Goal: Information Seeking & Learning: Learn about a topic

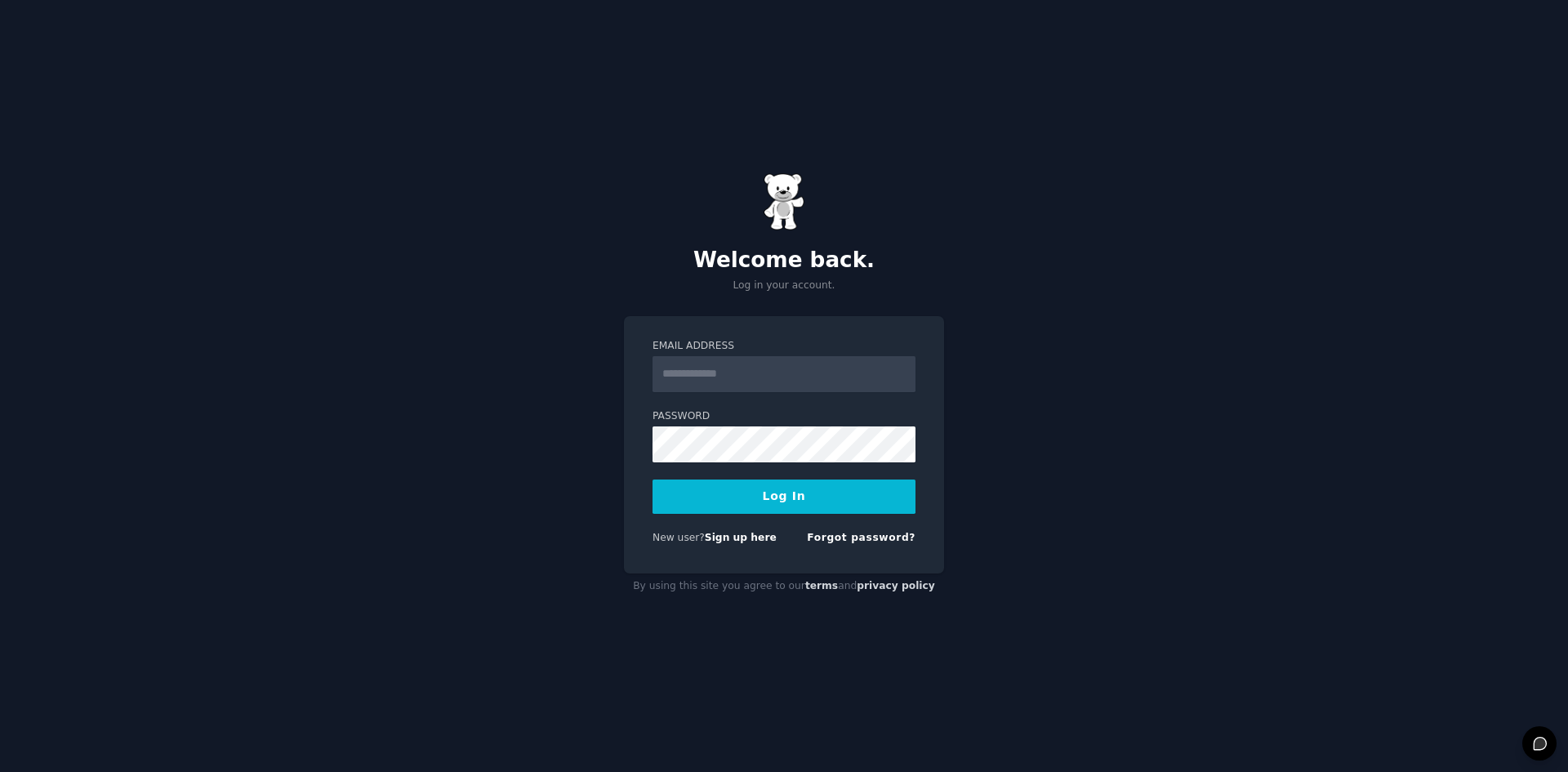
click at [755, 370] on input "Email Address" at bounding box center [784, 374] width 263 height 36
type input "**********"
click at [653, 479] on button "Log In" at bounding box center [784, 496] width 263 height 35
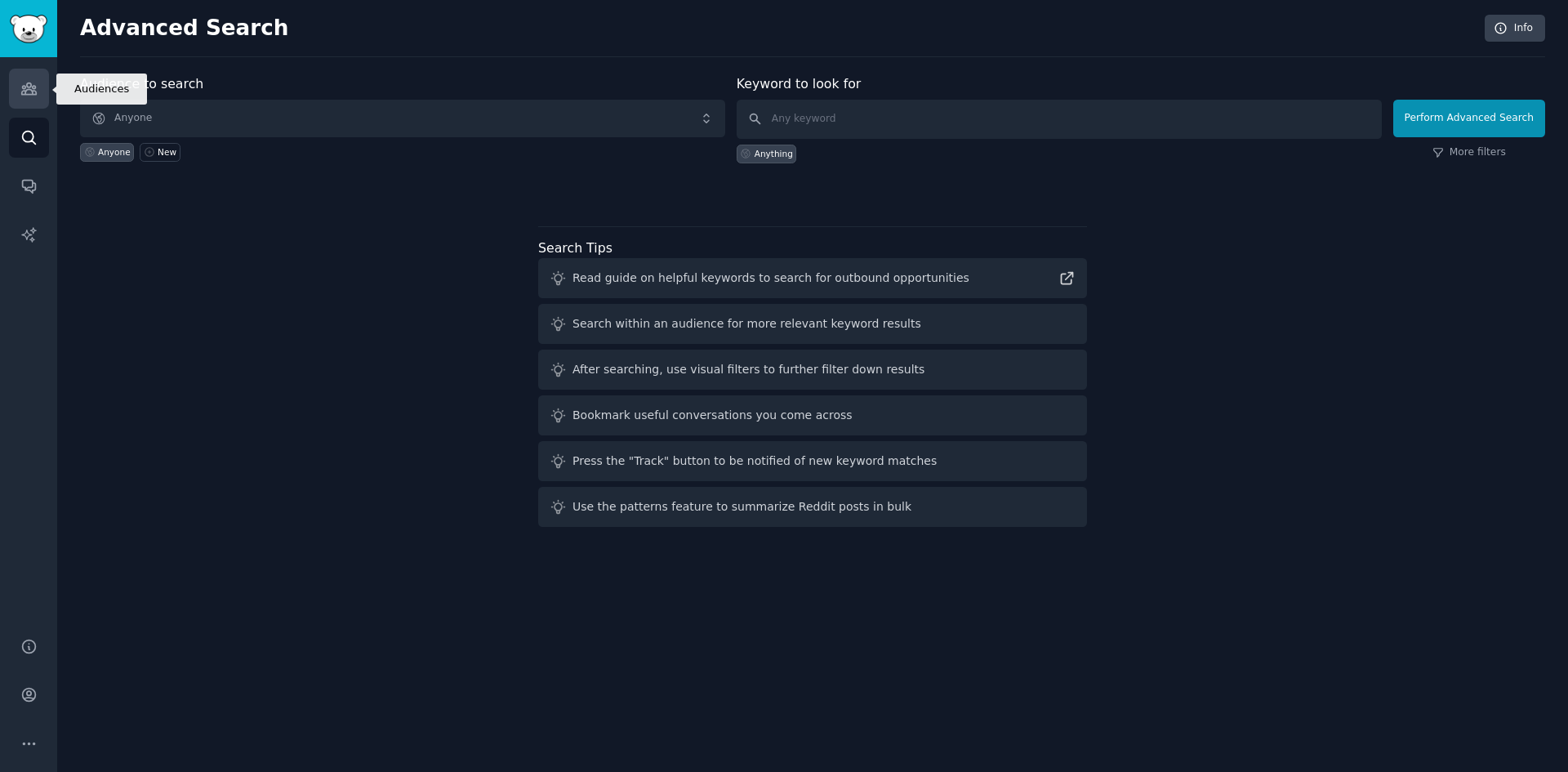
click at [35, 105] on link "Audiences" at bounding box center [29, 88] width 40 height 40
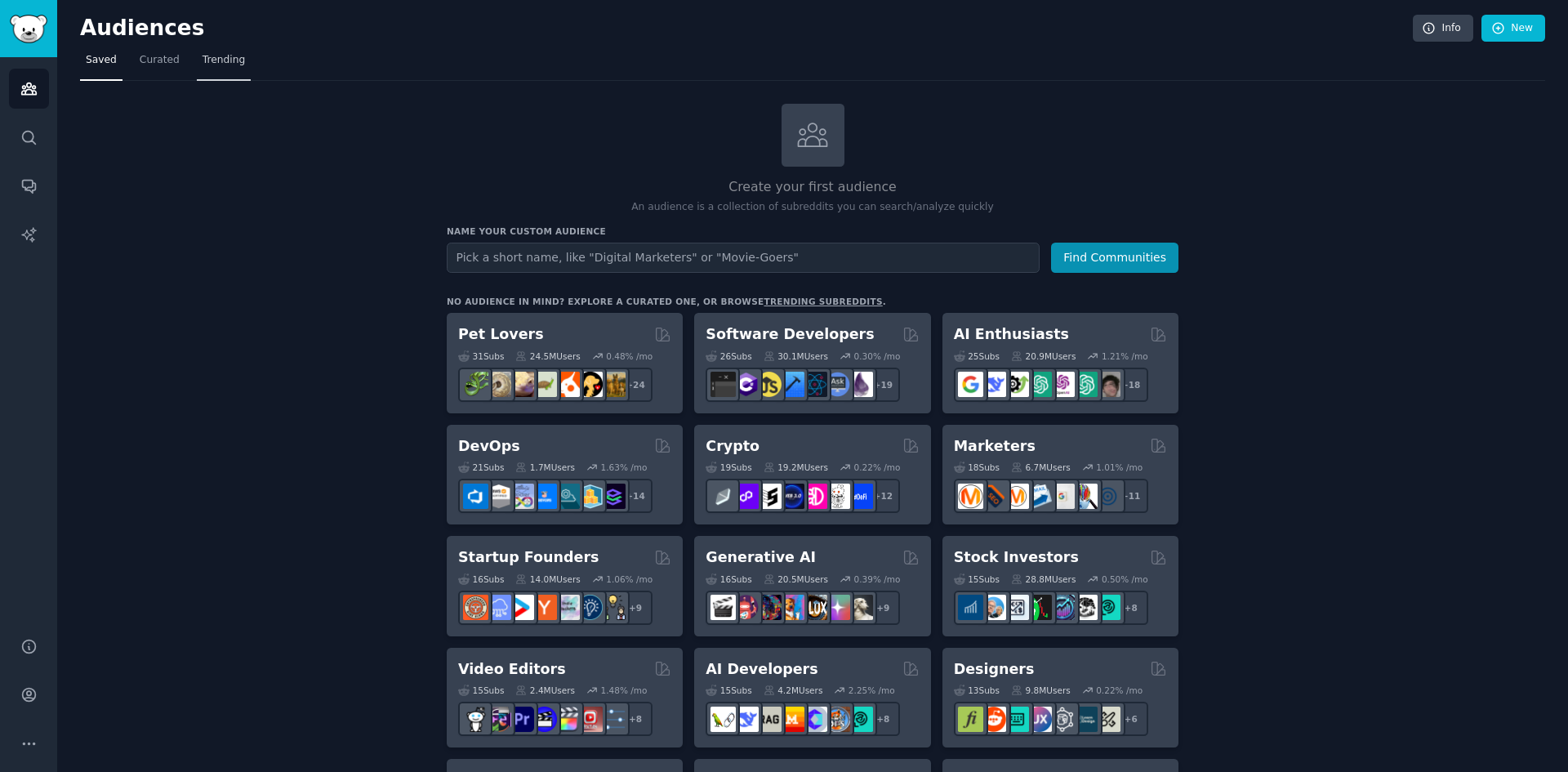
click at [224, 63] on span "Trending" at bounding box center [224, 60] width 43 height 15
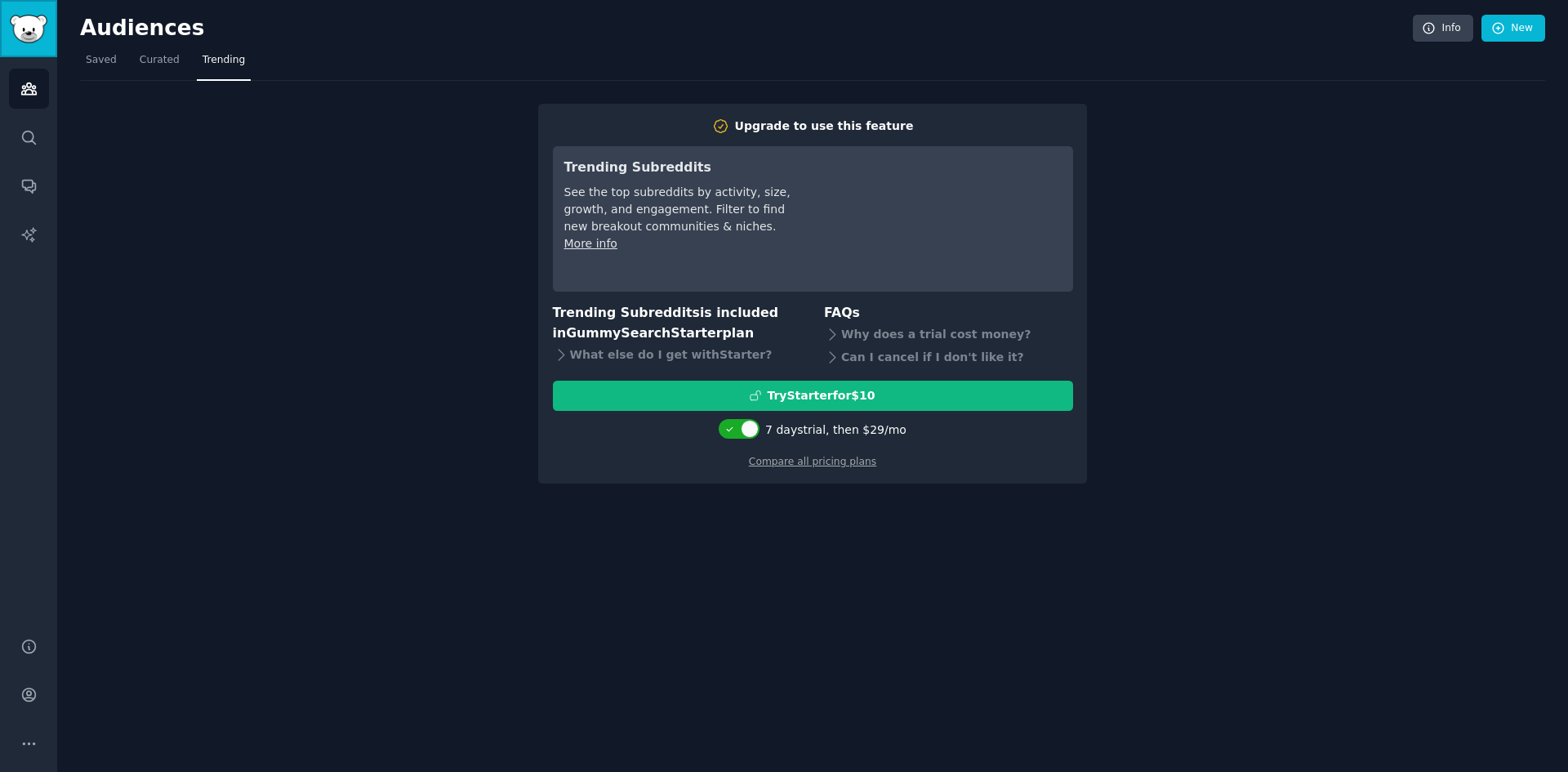
click at [42, 36] on img "Sidebar" at bounding box center [29, 29] width 38 height 29
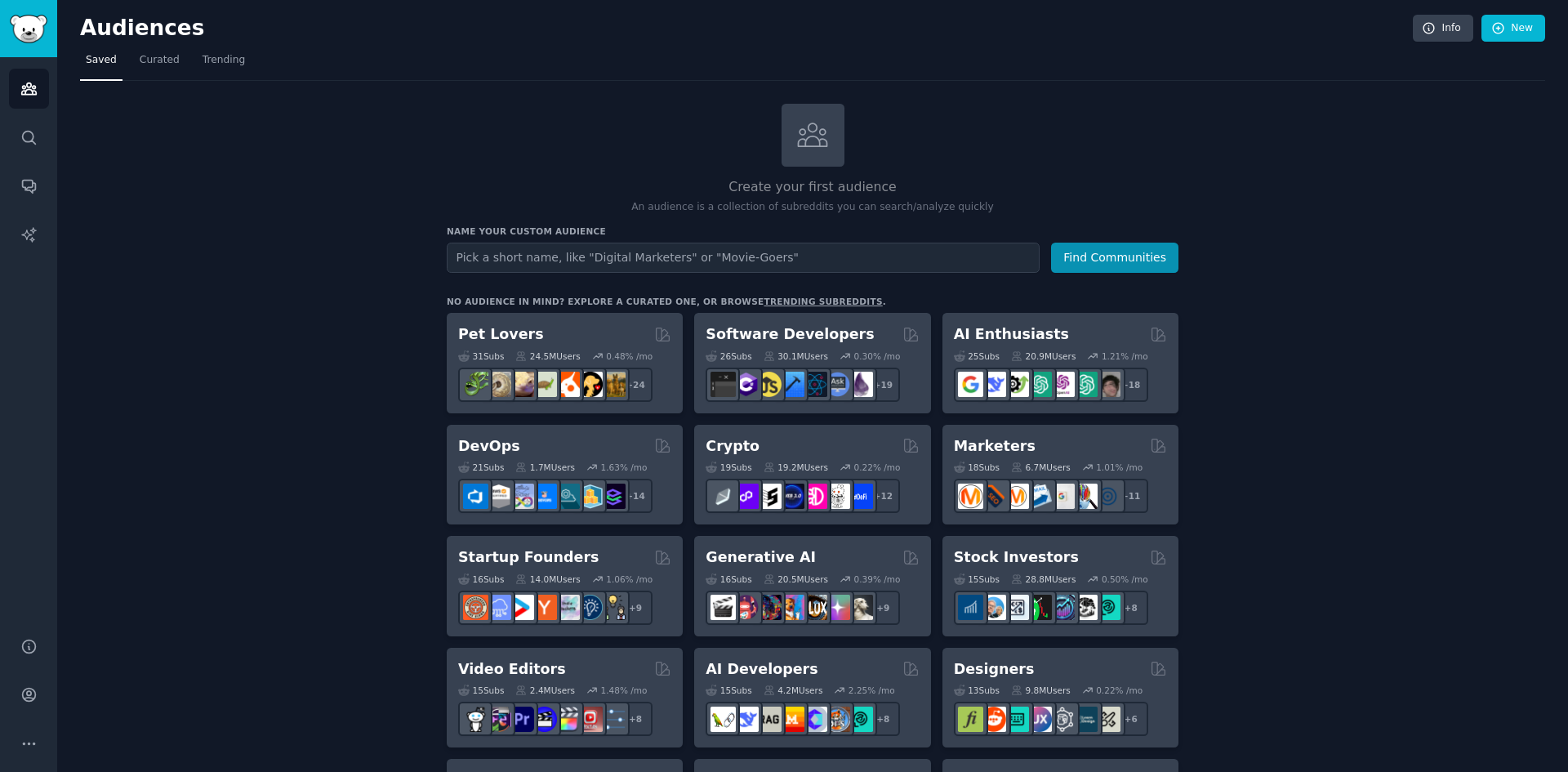
click at [764, 300] on link "trending subreddits" at bounding box center [823, 301] width 119 height 10
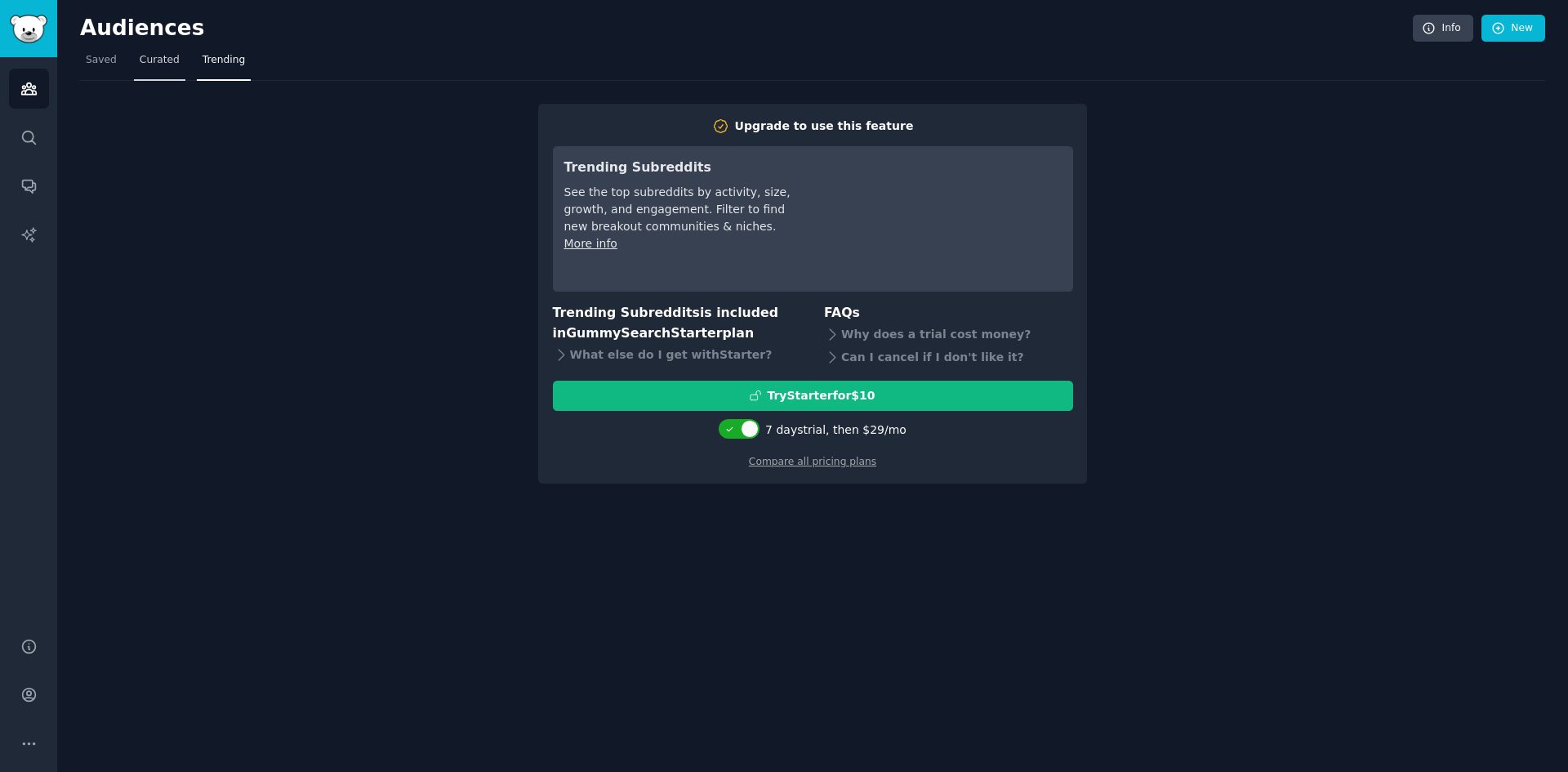
click at [162, 64] on span "Curated" at bounding box center [160, 60] width 40 height 15
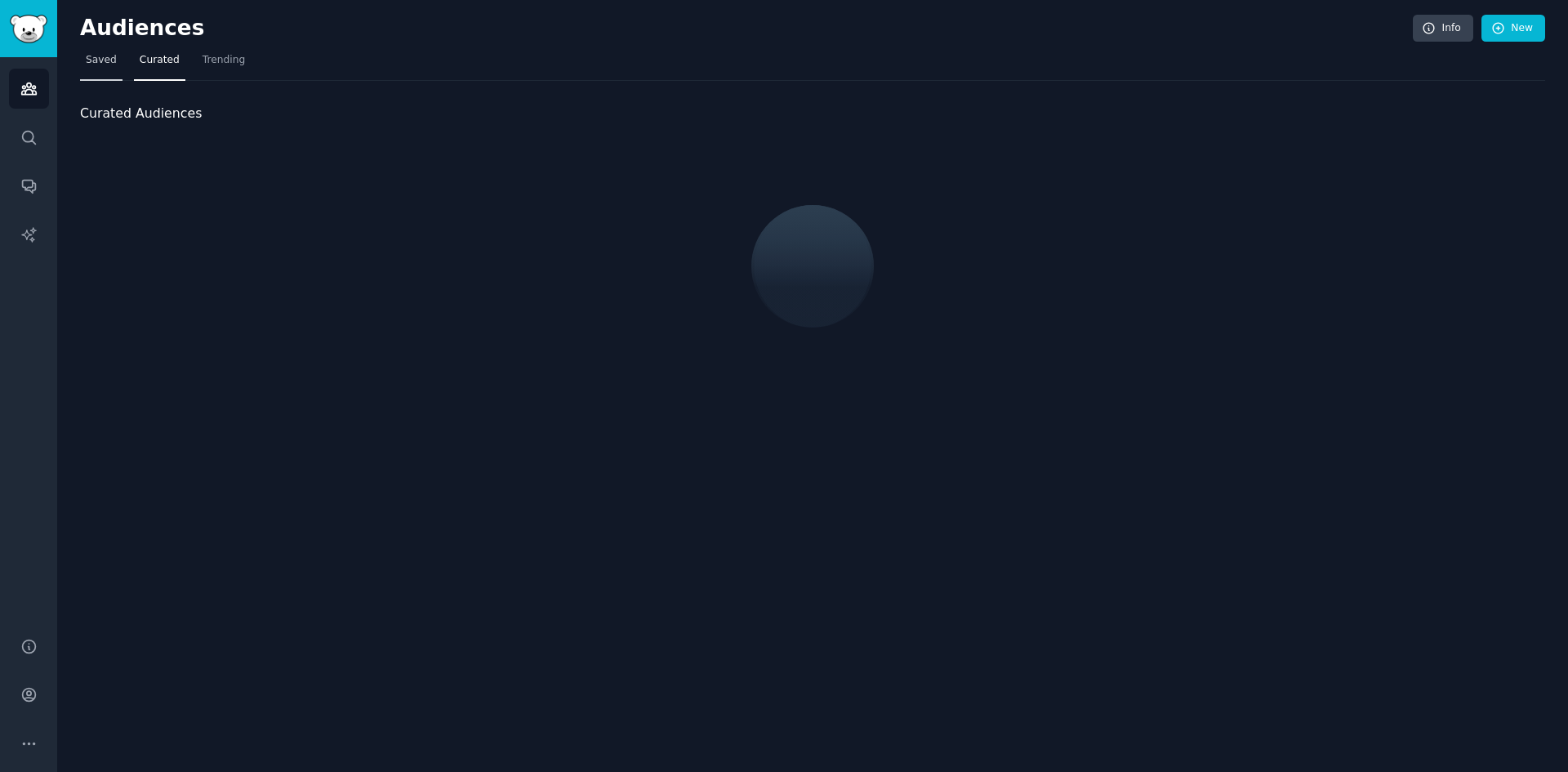
click at [92, 62] on span "Saved" at bounding box center [101, 60] width 31 height 15
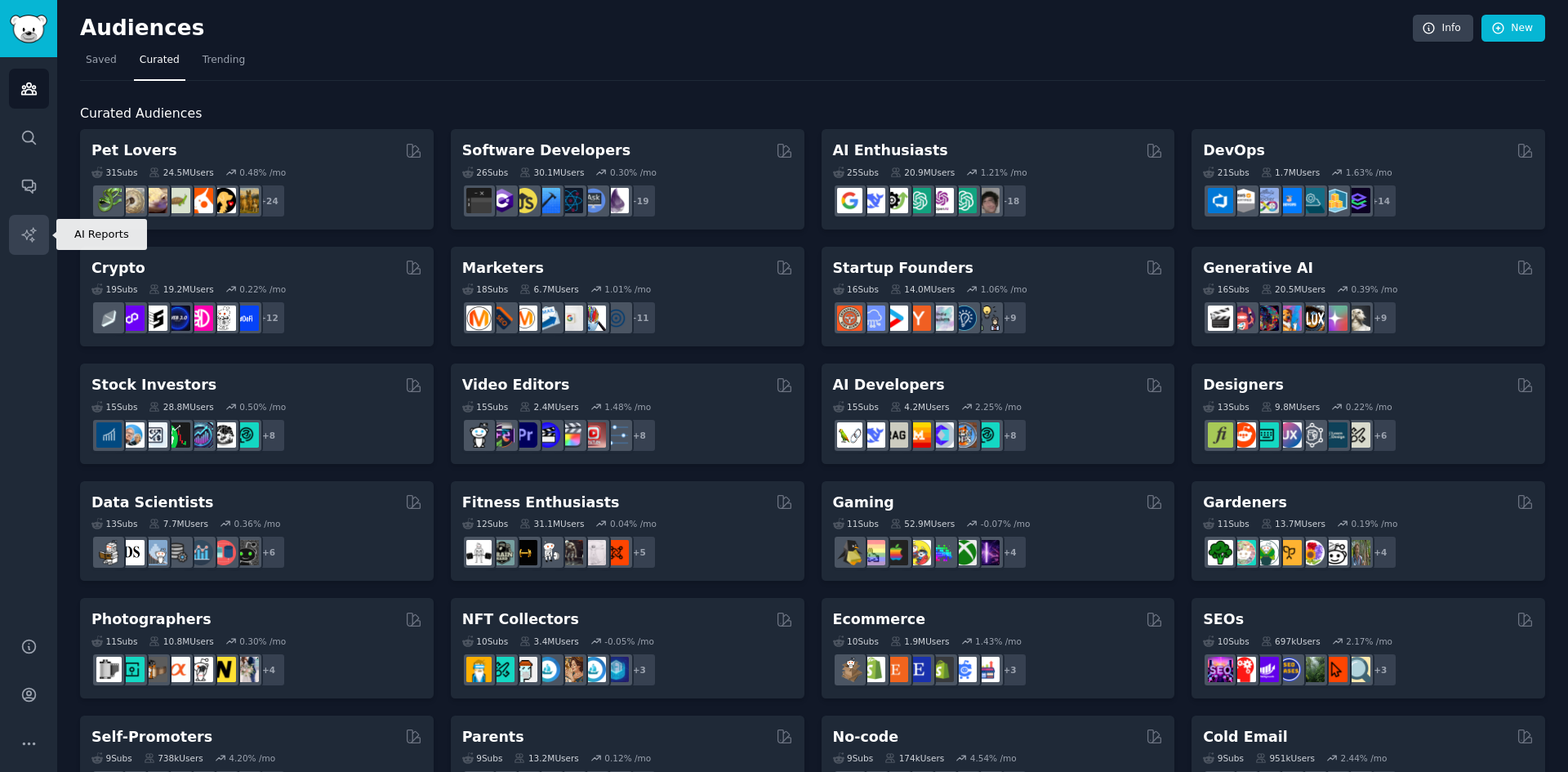
click at [26, 234] on icon "Sidebar" at bounding box center [29, 235] width 17 height 17
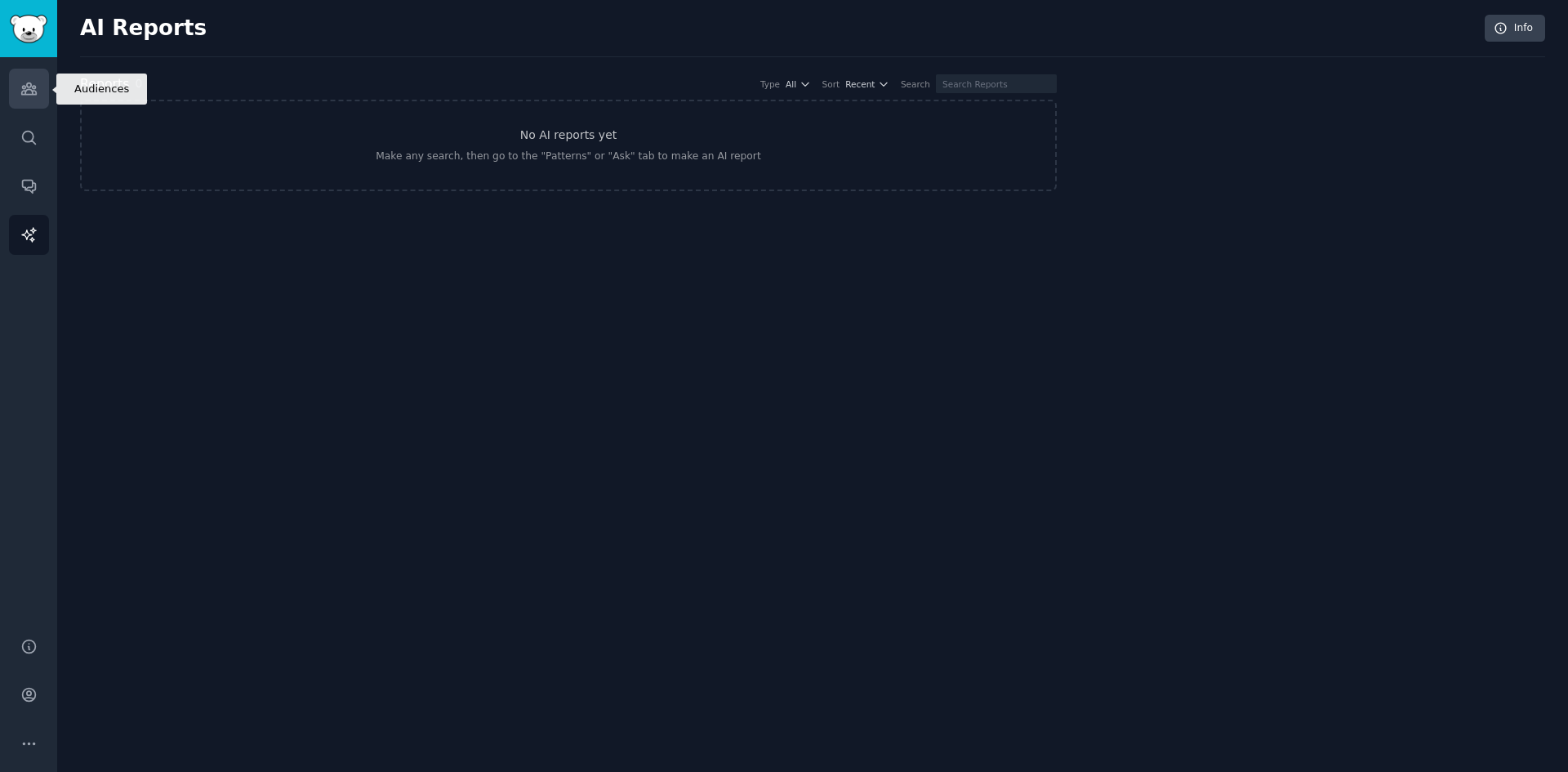
click at [35, 92] on icon "Sidebar" at bounding box center [29, 89] width 15 height 12
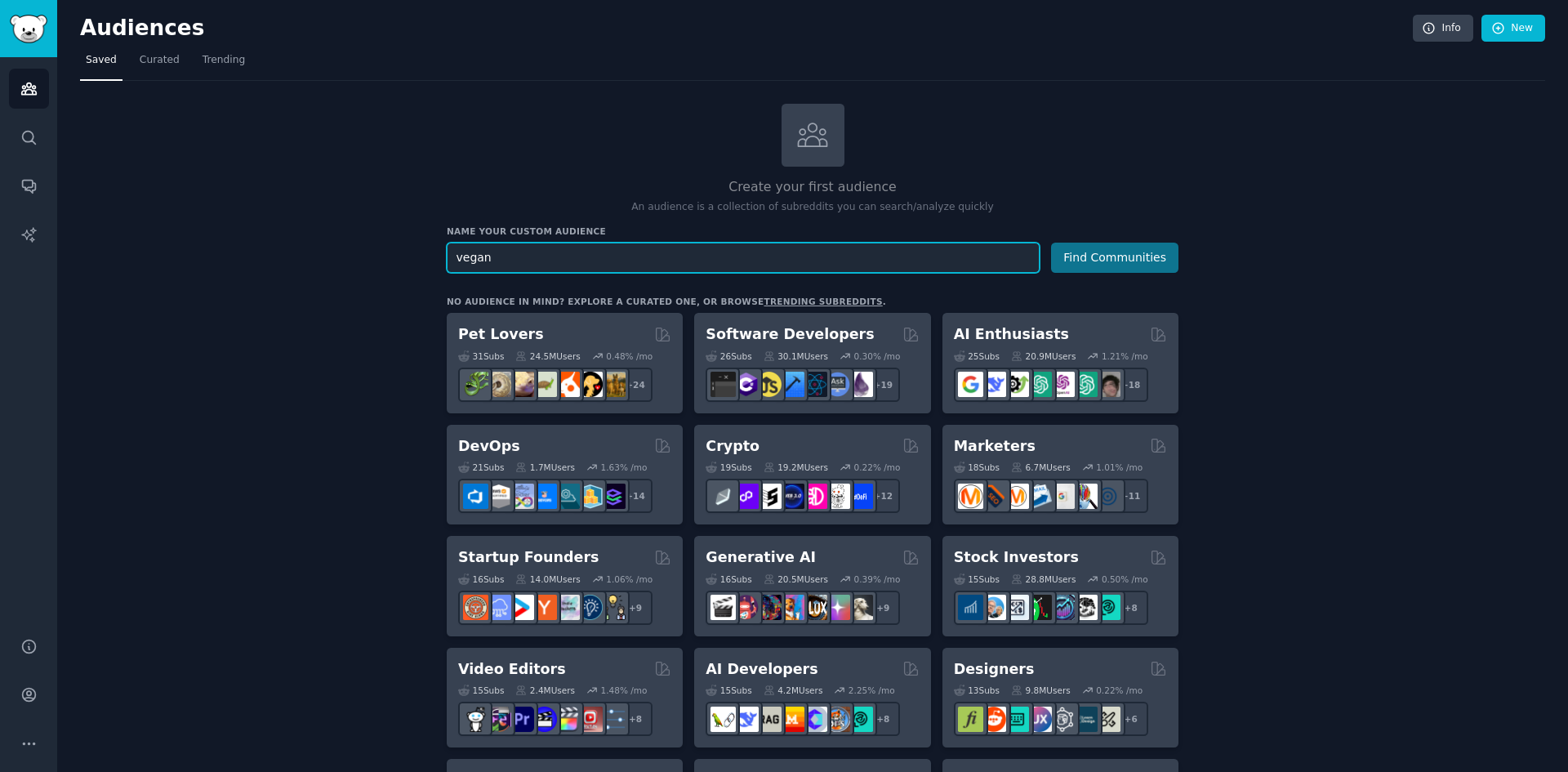
type input "vegan"
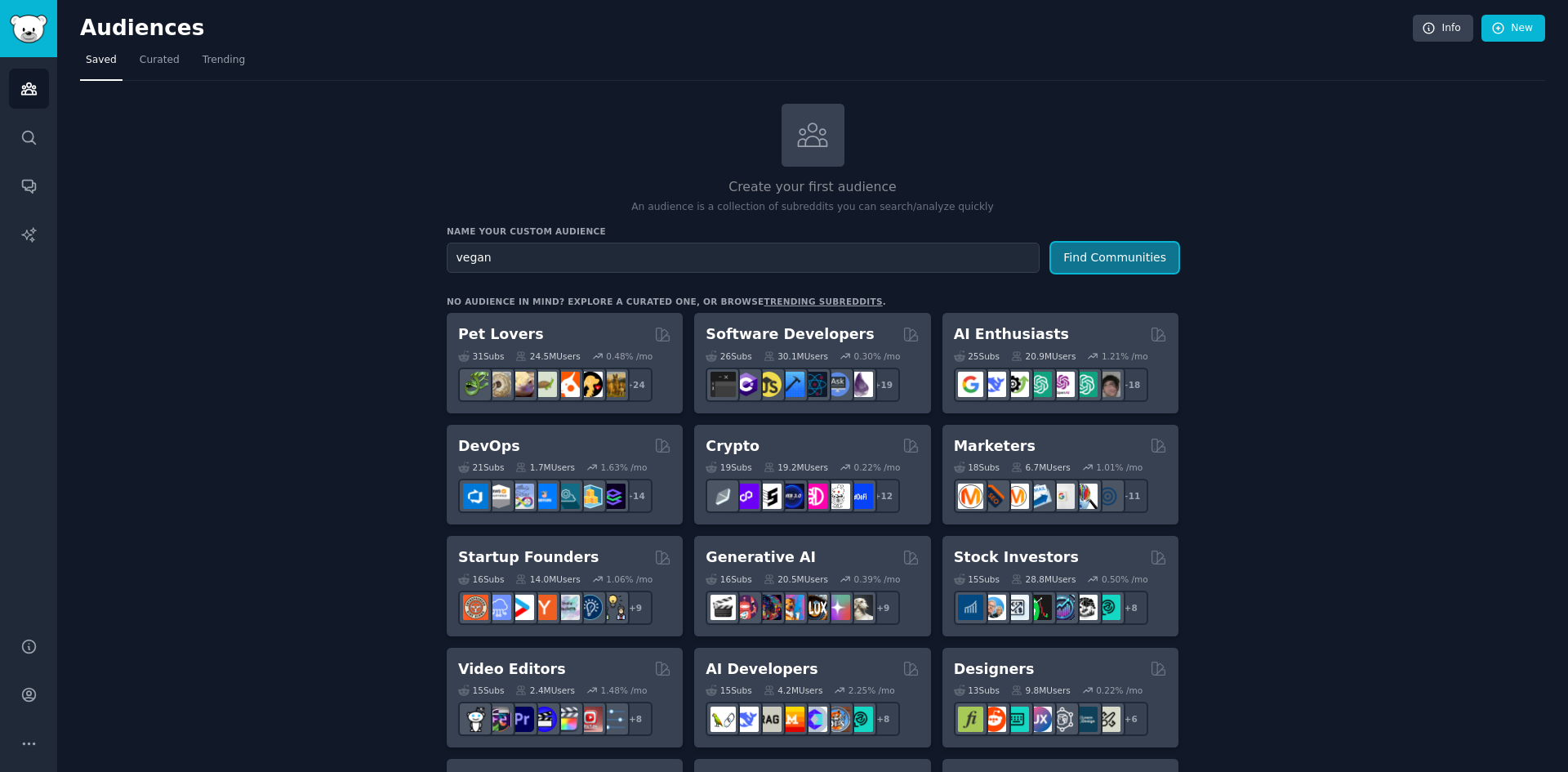
click at [1095, 257] on button "Find Communities" at bounding box center [1114, 258] width 128 height 30
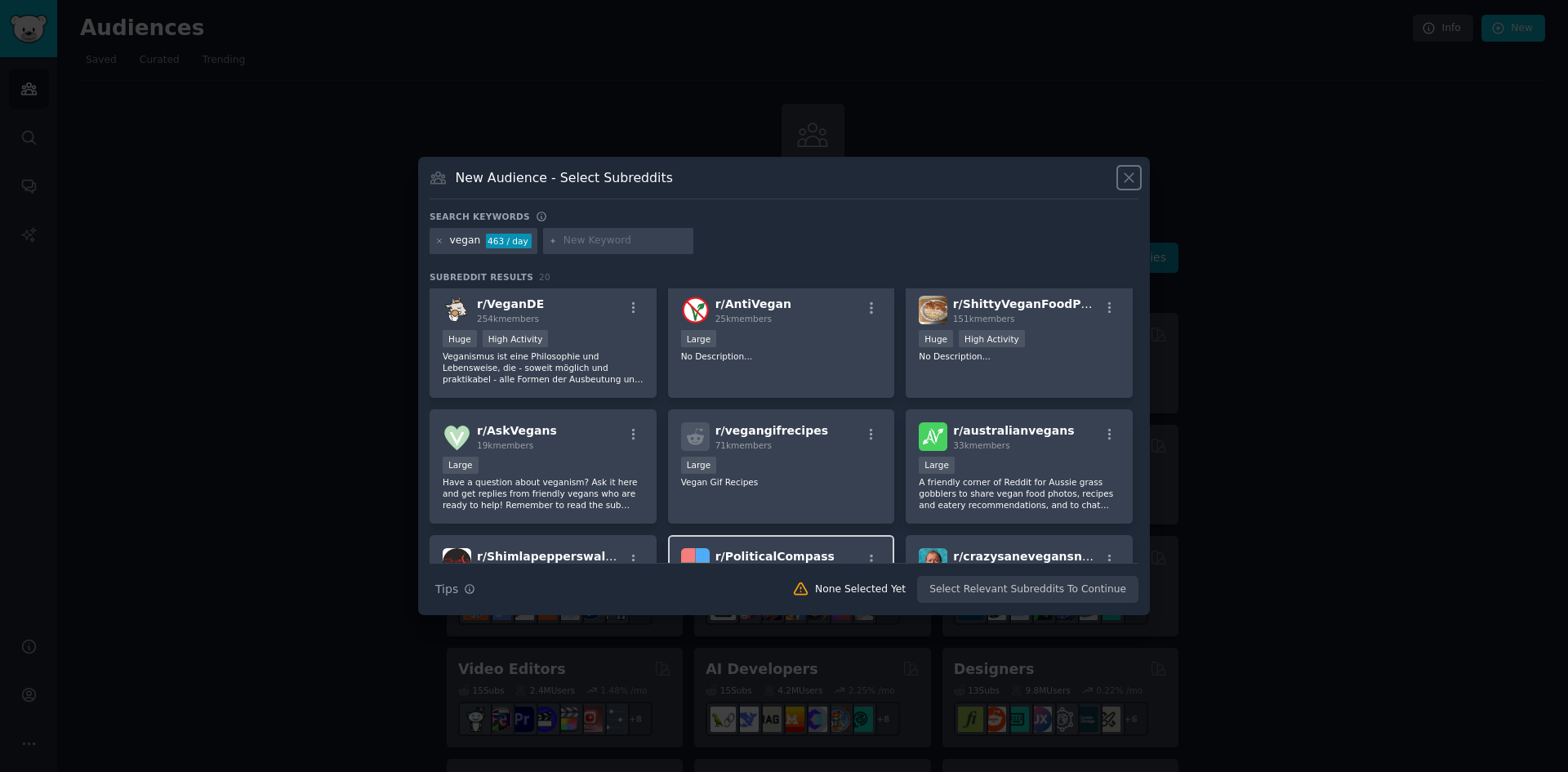
scroll to position [509, 0]
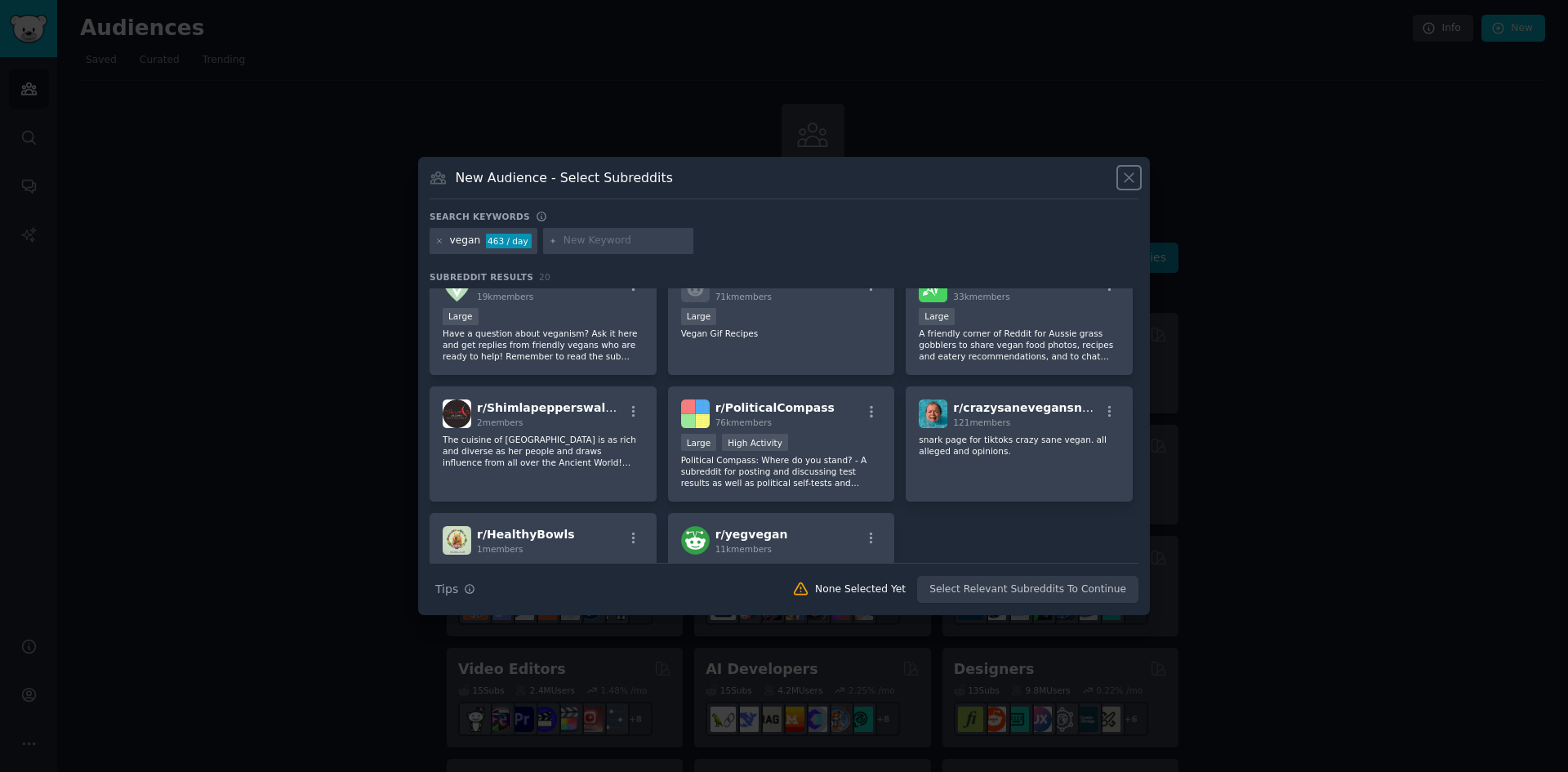
click at [1130, 177] on icon at bounding box center [1128, 178] width 9 height 9
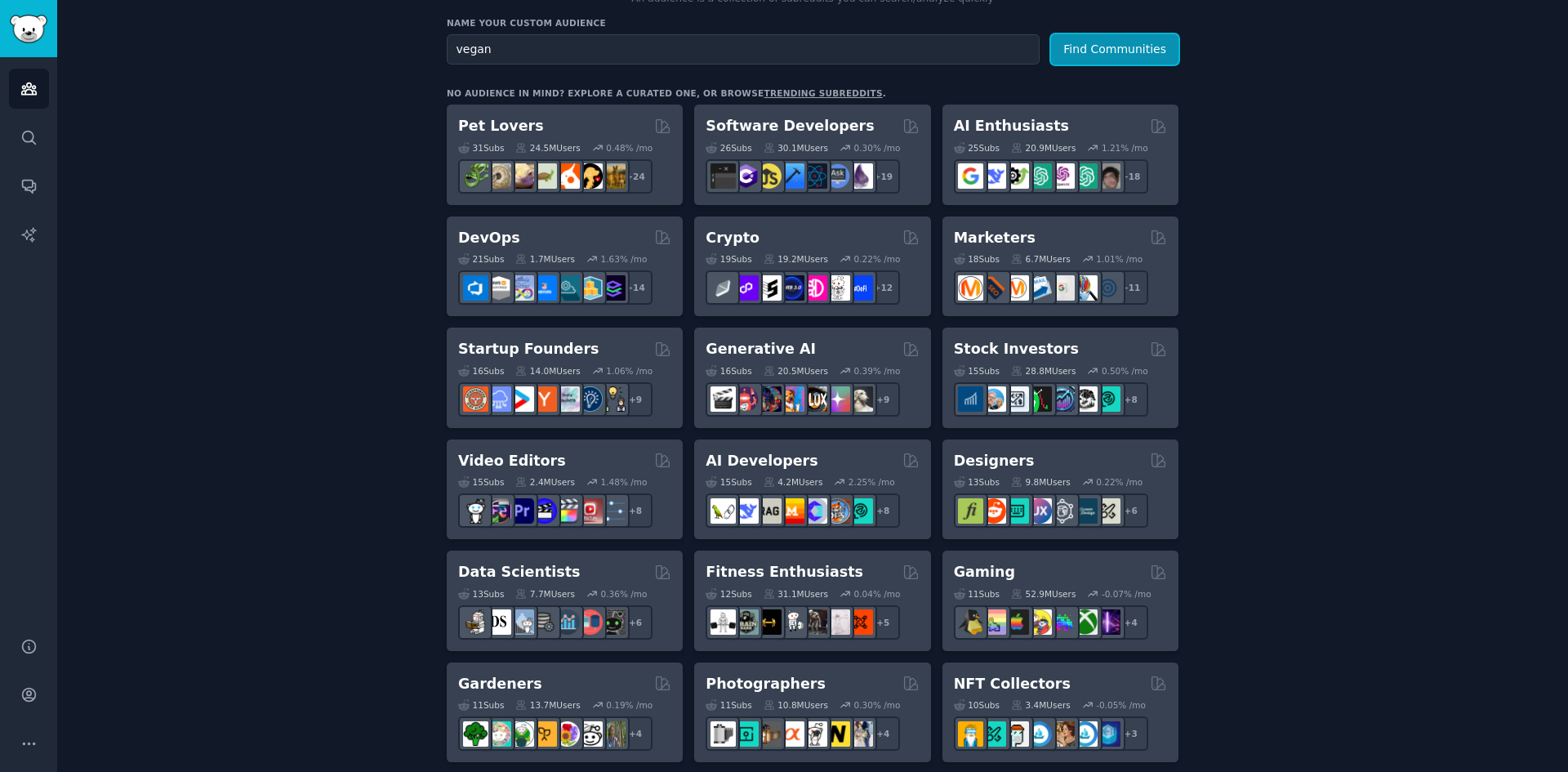
scroll to position [81, 0]
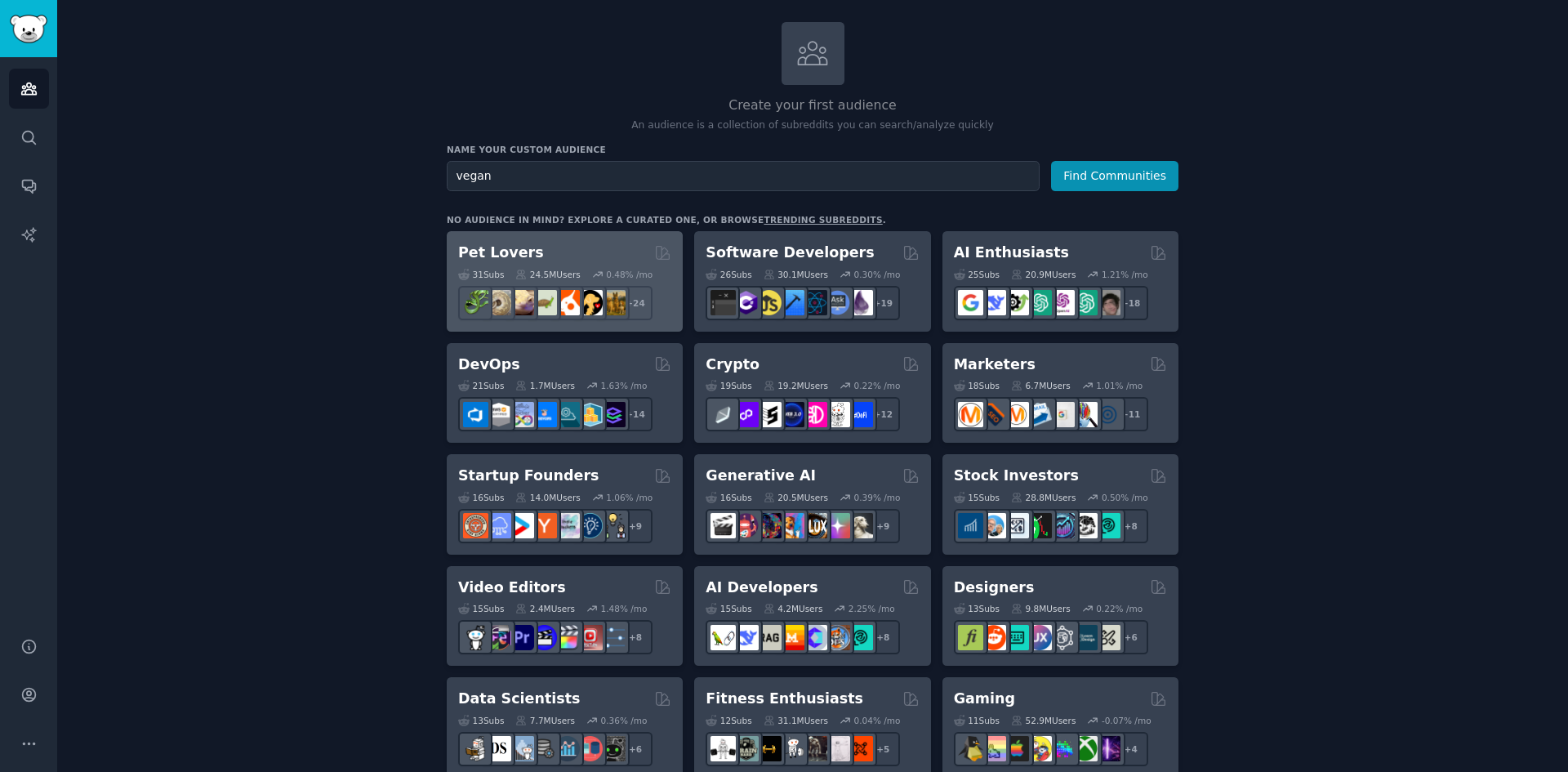
click at [494, 245] on h2 "Pet Lovers" at bounding box center [501, 253] width 86 height 21
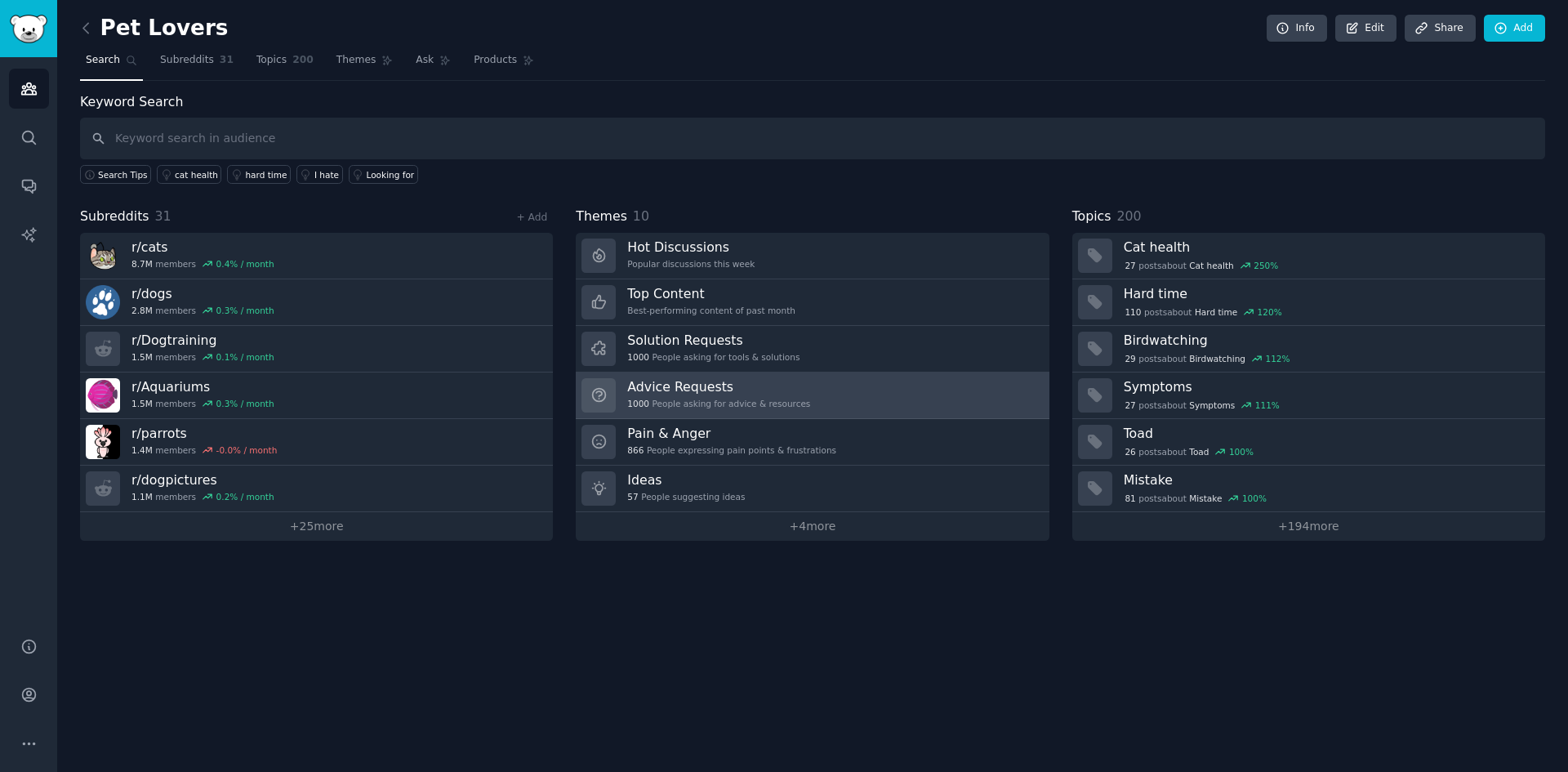
click at [714, 402] on div "1000 People asking for advice & resources" at bounding box center [719, 403] width 183 height 12
